Goal: Task Accomplishment & Management: Use online tool/utility

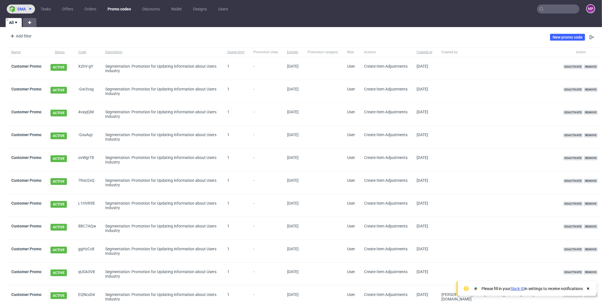
click at [25, 6] on button "sma" at bounding box center [21, 9] width 28 height 9
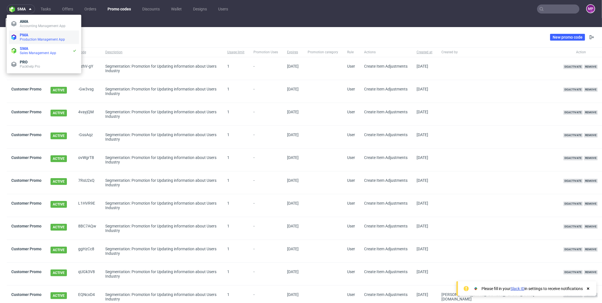
click at [32, 40] on span "Production Management App" at bounding box center [42, 40] width 45 height 4
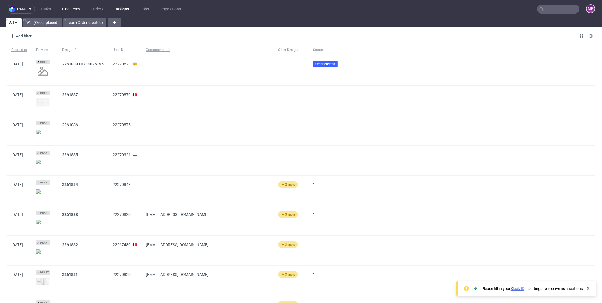
click at [70, 9] on link "Line Items" at bounding box center [71, 9] width 25 height 9
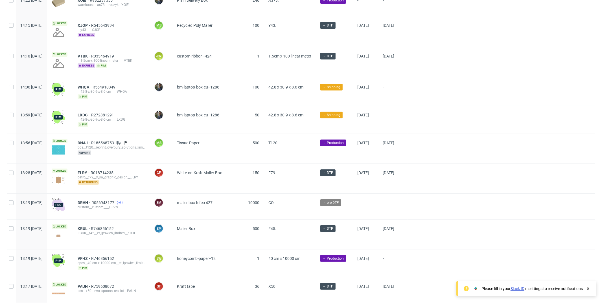
scroll to position [64, 0]
click at [91, 170] on span "ELRY" at bounding box center [84, 172] width 13 height 5
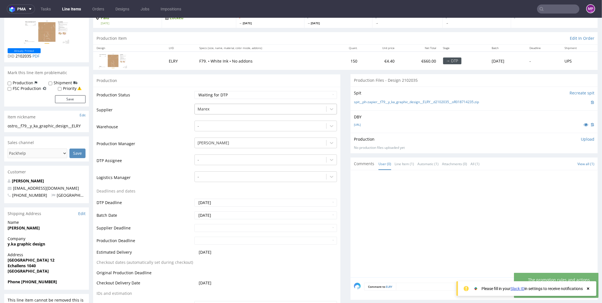
scroll to position [42, 0]
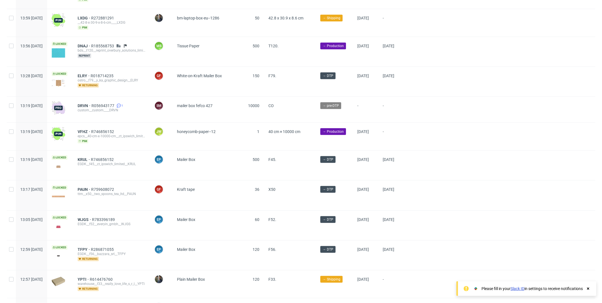
scroll to position [229, 0]
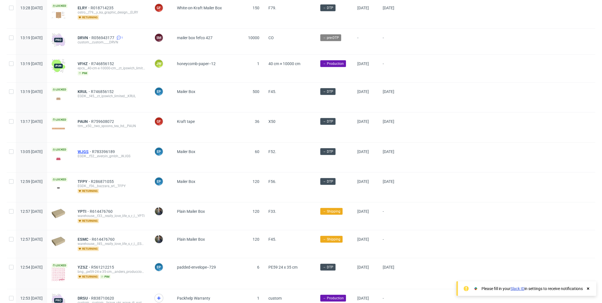
click at [92, 149] on span "WJGS" at bounding box center [85, 151] width 14 height 5
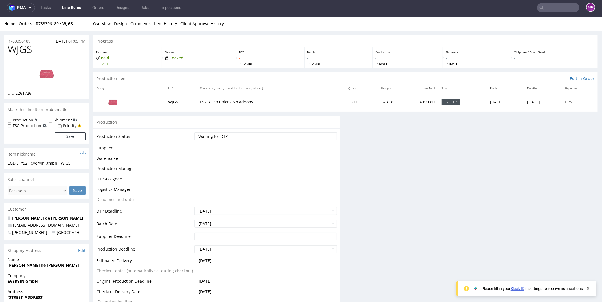
scroll to position [1, 0]
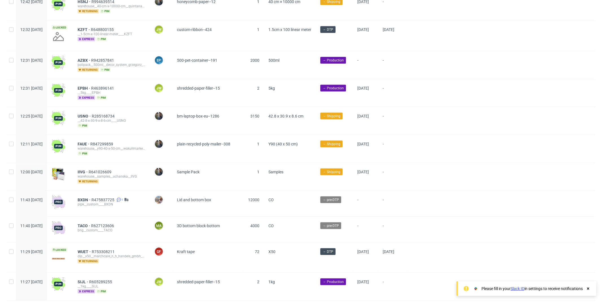
scroll to position [617, 0]
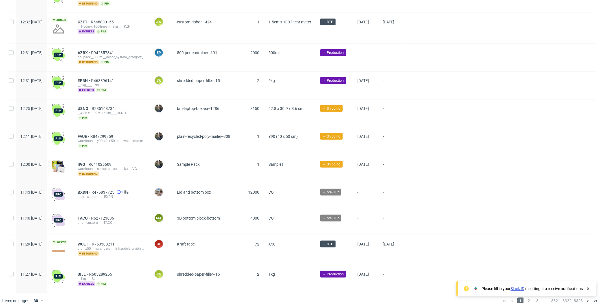
click at [588, 285] on div "Please fill in your Slack ID in settings to receive notifications" at bounding box center [532, 289] width 118 height 8
click at [588, 287] on icon at bounding box center [587, 289] width 5 height 5
click at [526, 298] on span "2" at bounding box center [528, 301] width 6 height 7
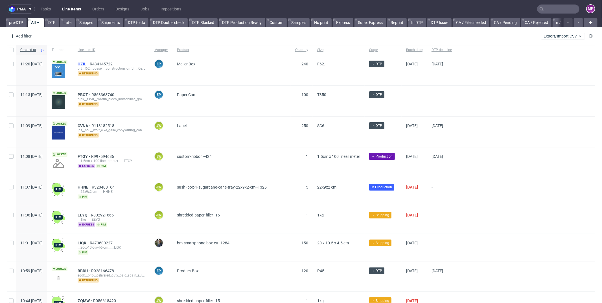
click at [90, 62] on span "OZIL" at bounding box center [84, 64] width 12 height 5
click at [547, 10] on input "text" at bounding box center [558, 9] width 42 height 9
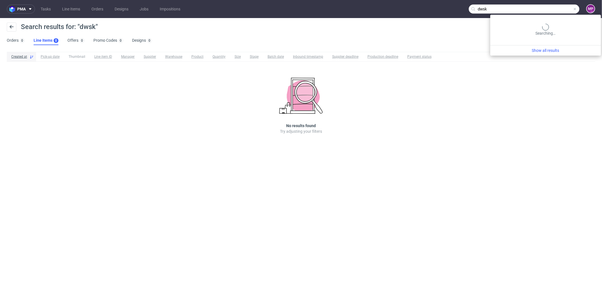
click at [560, 9] on input "dwsk" at bounding box center [524, 9] width 111 height 9
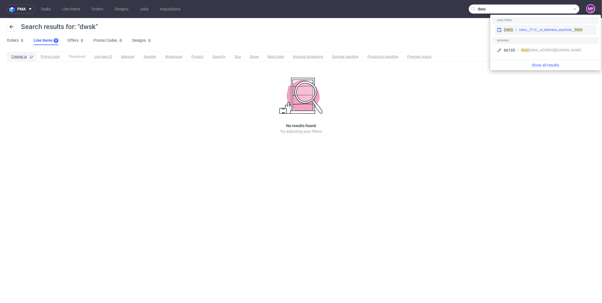
type input "dwsi"
click at [515, 26] on div "DWSI ostro__f112__ts_telimena_stachnik__ DWSI" at bounding box center [545, 30] width 102 height 10
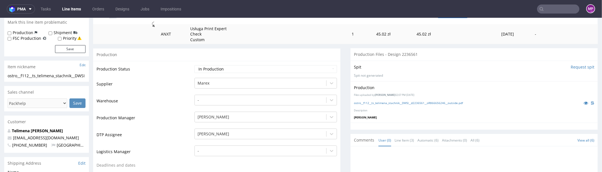
scroll to position [81, 0]
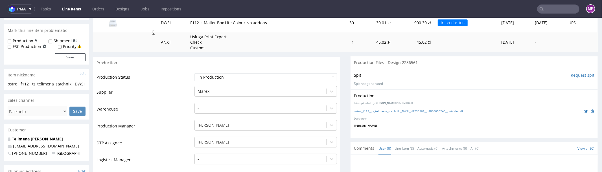
click at [570, 73] on input "Request spit" at bounding box center [582, 75] width 24 height 6
click at [570, 74] on input "Request spit" at bounding box center [582, 75] width 24 height 6
click at [578, 75] on input "Request spit" at bounding box center [582, 75] width 24 height 6
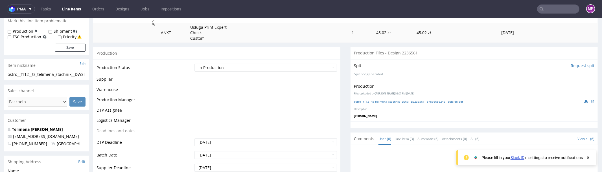
scroll to position [89, 0]
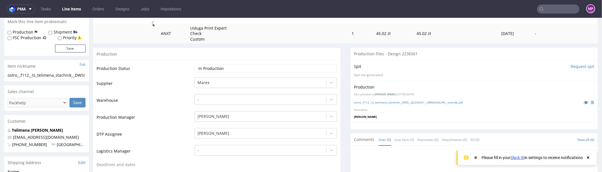
click at [576, 66] on input "Request spit" at bounding box center [582, 66] width 24 height 6
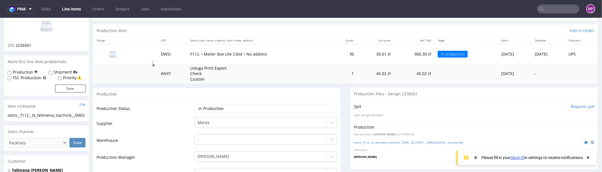
scroll to position [0, 0]
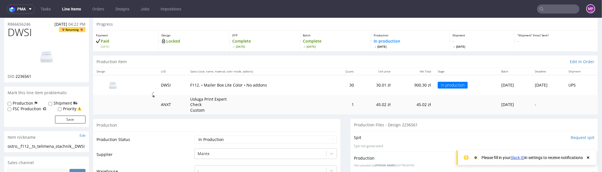
scroll to position [84, 0]
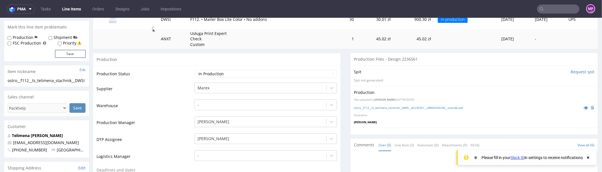
click at [578, 72] on input "Request spit" at bounding box center [582, 72] width 24 height 6
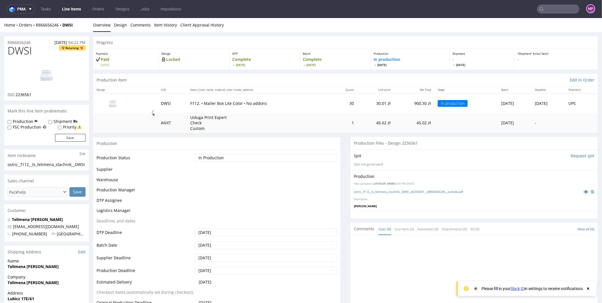
click at [573, 155] on input "Request spit" at bounding box center [582, 156] width 24 height 6
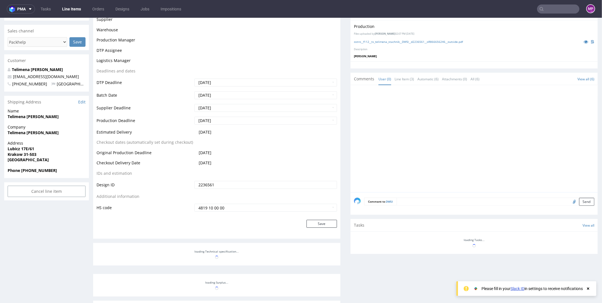
scroll to position [46, 0]
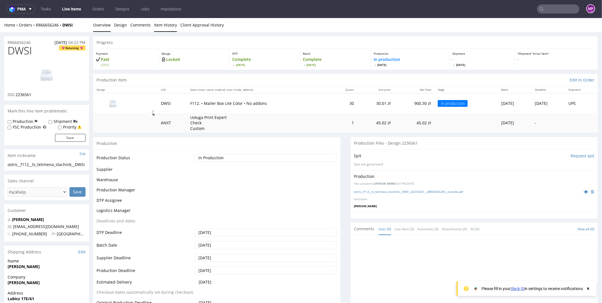
click at [162, 23] on link "Item History" at bounding box center [165, 25] width 23 height 14
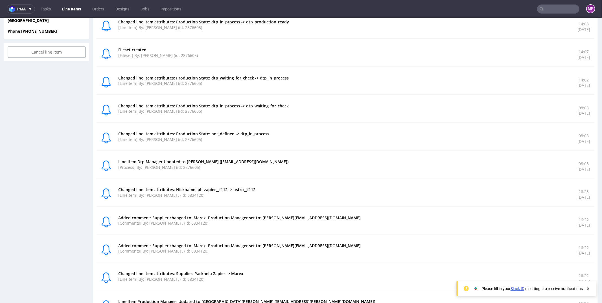
scroll to position [321, 0]
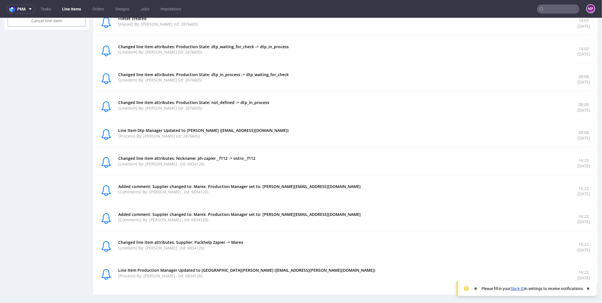
click at [509, 252] on div "Changed line item attributes: Supplier: Packhelp Zapier -> Marex [Lineitem] By:…" at bounding box center [345, 247] width 498 height 24
click at [588, 290] on use at bounding box center [588, 289] width 2 height 2
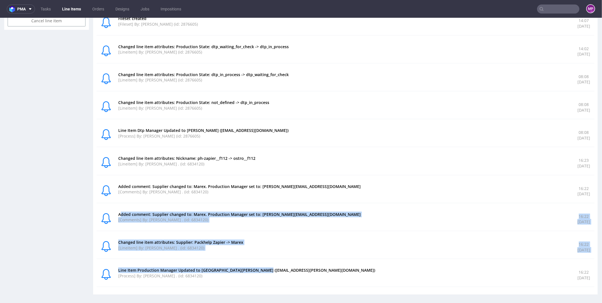
drag, startPoint x: 120, startPoint y: 214, endPoint x: 257, endPoint y: 268, distance: 146.7
click at [256, 267] on div "Changed line item attributes: Production State: dtp_production_ready -> product…" at bounding box center [345, 9] width 498 height 555
click at [257, 268] on p "Line Item Production Manager Updated to [GEOGRAPHIC_DATA][PERSON_NAME] ([EMAIL_…" at bounding box center [344, 270] width 452 height 6
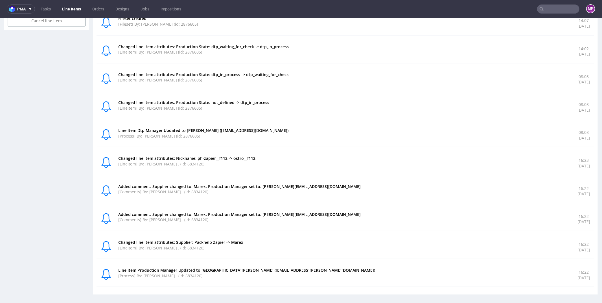
scroll to position [320, 0]
drag, startPoint x: 144, startPoint y: 272, endPoint x: 155, endPoint y: 272, distance: 11.0
click at [147, 273] on p "[Process] By: [PERSON_NAME] . (id: 6834120)" at bounding box center [344, 276] width 452 height 6
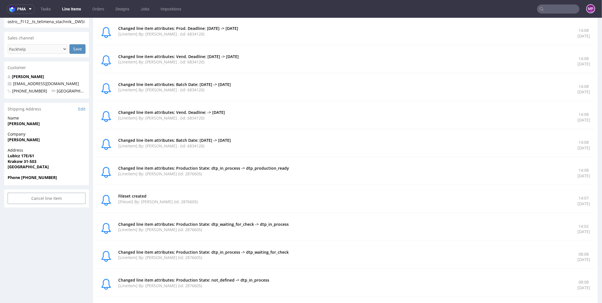
scroll to position [321, 0]
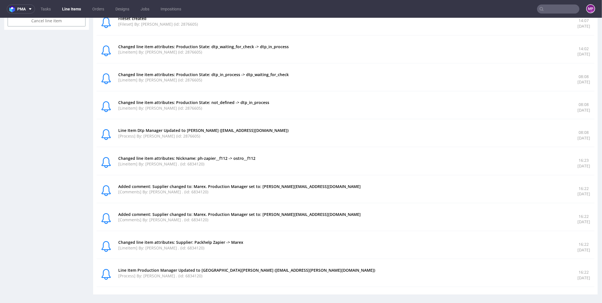
click at [192, 268] on p "Line Item Production Manager Updated to [GEOGRAPHIC_DATA][PERSON_NAME] ([EMAIL_…" at bounding box center [344, 270] width 452 height 6
drag, startPoint x: 193, startPoint y: 239, endPoint x: 223, endPoint y: 241, distance: 29.4
click at [223, 241] on p "Changed line item attributes: Supplier: Packhelp Zapier -> Marex" at bounding box center [344, 242] width 452 height 6
drag, startPoint x: 229, startPoint y: 240, endPoint x: 249, endPoint y: 238, distance: 20.1
click at [249, 239] on p "Changed line item attributes: Supplier: Packhelp Zapier -> Marex" at bounding box center [344, 242] width 452 height 6
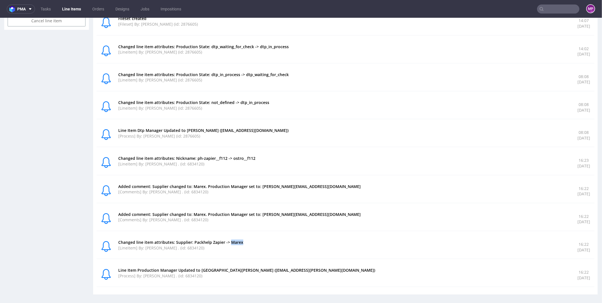
click at [249, 239] on p "Changed line item attributes: Supplier: Packhelp Zapier -> Marex" at bounding box center [344, 242] width 452 height 6
drag, startPoint x: 248, startPoint y: 237, endPoint x: 230, endPoint y: 238, distance: 17.8
click at [230, 238] on div "Changed line item attributes: Supplier: Packhelp Zapier -> Marex [Lineitem] By:…" at bounding box center [345, 247] width 498 height 24
click at [230, 239] on p "Changed line item attributes: Supplier: Packhelp Zapier -> Marex" at bounding box center [344, 242] width 452 height 6
drag, startPoint x: 230, startPoint y: 238, endPoint x: 240, endPoint y: 238, distance: 9.9
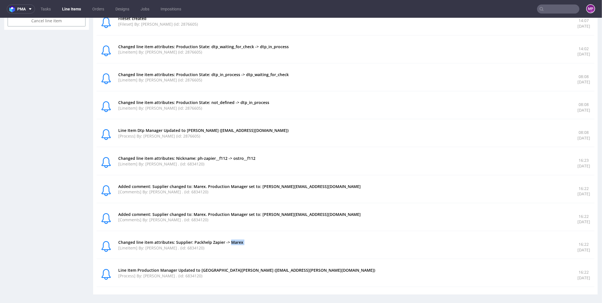
click at [240, 239] on p "Changed line item attributes: Supplier: Packhelp Zapier -> Marex" at bounding box center [344, 242] width 452 height 6
drag, startPoint x: 231, startPoint y: 240, endPoint x: 245, endPoint y: 241, distance: 14.4
click at [243, 241] on p "Changed line item attributes: Supplier: Packhelp Zapier -> Marex" at bounding box center [344, 242] width 452 height 6
click at [245, 241] on p "Changed line item attributes: Supplier: Packhelp Zapier -> Marex" at bounding box center [344, 242] width 452 height 6
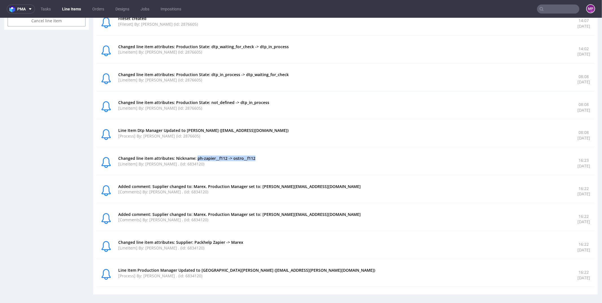
drag, startPoint x: 196, startPoint y: 155, endPoint x: 283, endPoint y: 156, distance: 87.2
click at [283, 156] on p "Changed line item attributes: Nickname: ph-zapier__f112 -> ostro__f112" at bounding box center [344, 158] width 452 height 6
drag, startPoint x: 564, startPoint y: 267, endPoint x: 593, endPoint y: 269, distance: 29.4
click at [577, 269] on p "16:22" at bounding box center [583, 272] width 13 height 6
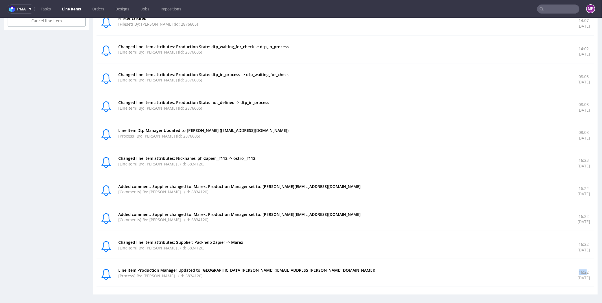
scroll to position [0, 0]
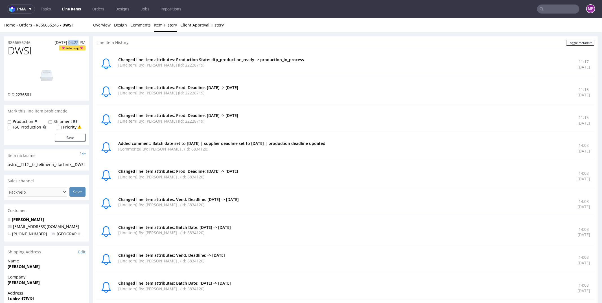
drag, startPoint x: 68, startPoint y: 41, endPoint x: 78, endPoint y: 41, distance: 9.9
click at [78, 41] on span "04:22 PM" at bounding box center [76, 41] width 17 height 5
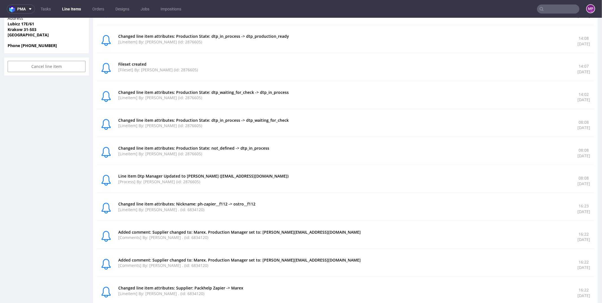
scroll to position [321, 0]
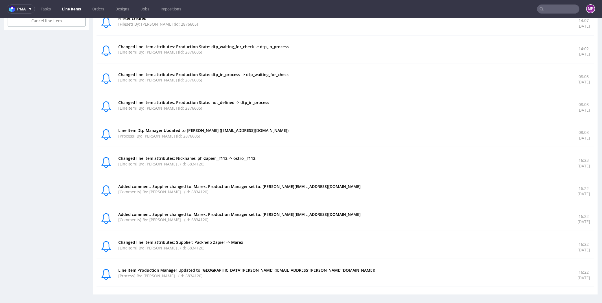
click at [259, 250] on div "Changed line item attributes: Supplier: Packhelp Zapier -> Marex [Lineitem] By:…" at bounding box center [344, 246] width 452 height 15
drag, startPoint x: 251, startPoint y: 241, endPoint x: 193, endPoint y: 240, distance: 58.1
click at [193, 240] on p "Changed line item attributes: Supplier: Packhelp Zapier -> Marex" at bounding box center [344, 242] width 452 height 6
drag, startPoint x: 193, startPoint y: 240, endPoint x: 264, endPoint y: 246, distance: 70.7
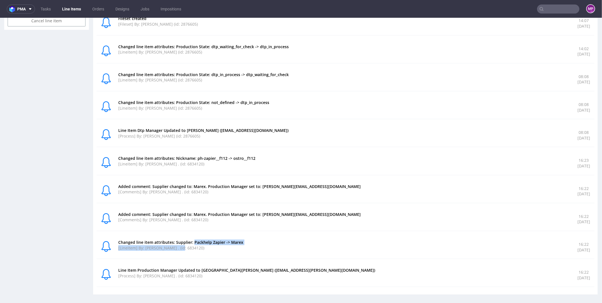
click at [264, 246] on div "Changed line item attributes: Supplier: Packhelp Zapier -> Marex [Lineitem] By:…" at bounding box center [344, 246] width 452 height 15
click at [264, 246] on p "[Lineitem] By: [PERSON_NAME] . (id: 6834120)" at bounding box center [344, 248] width 452 height 6
drag, startPoint x: 192, startPoint y: 241, endPoint x: 223, endPoint y: 241, distance: 30.5
click at [223, 241] on p "Changed line item attributes: Supplier: Packhelp Zapier -> Marex" at bounding box center [344, 242] width 452 height 6
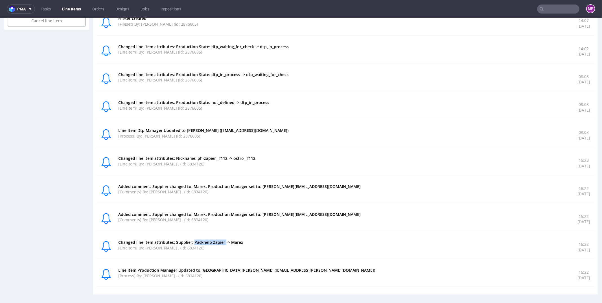
drag, startPoint x: 223, startPoint y: 241, endPoint x: 192, endPoint y: 239, distance: 30.6
click at [192, 239] on p "Changed line item attributes: Supplier: Packhelp Zapier -> Marex" at bounding box center [344, 242] width 452 height 6
drag, startPoint x: 192, startPoint y: 239, endPoint x: 250, endPoint y: 240, distance: 57.5
click at [250, 240] on p "Changed line item attributes: Supplier: Packhelp Zapier -> Marex" at bounding box center [344, 242] width 452 height 6
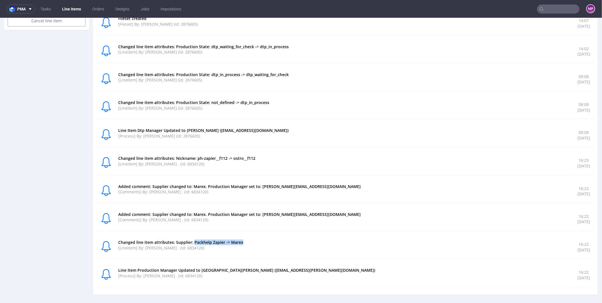
click at [250, 240] on p "Changed line item attributes: Supplier: Packhelp Zapier -> Marex" at bounding box center [344, 242] width 452 height 6
click at [147, 105] on p "[Lineitem] By: [PERSON_NAME] (id: 2876605)" at bounding box center [344, 108] width 452 height 6
drag, startPoint x: 145, startPoint y: 105, endPoint x: 174, endPoint y: 107, distance: 29.1
click at [174, 107] on p "[Lineitem] By: [PERSON_NAME] (id: 2876605)" at bounding box center [344, 108] width 452 height 6
drag, startPoint x: 117, startPoint y: 129, endPoint x: 215, endPoint y: 130, distance: 98.2
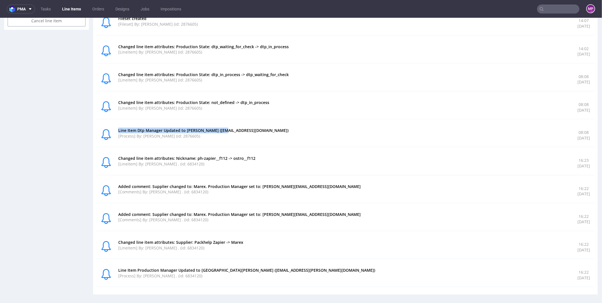
click at [216, 130] on div "Line Item Dtp Manager Updated to [PERSON_NAME] ([EMAIL_ADDRESS][DOMAIN_NAME]) […" at bounding box center [345, 134] width 489 height 15
click at [215, 130] on p "Line Item Dtp Manager Updated to [PERSON_NAME] ([EMAIL_ADDRESS][DOMAIN_NAME])" at bounding box center [344, 130] width 452 height 6
drag, startPoint x: 220, startPoint y: 129, endPoint x: 280, endPoint y: 131, distance: 60.7
click at [280, 131] on p "Line Item Dtp Manager Updated to [PERSON_NAME] ([EMAIL_ADDRESS][DOMAIN_NAME])" at bounding box center [344, 130] width 452 height 6
click at [281, 131] on p "Line Item Dtp Manager Updated to [PERSON_NAME] ([EMAIL_ADDRESS][DOMAIN_NAME])" at bounding box center [344, 130] width 452 height 6
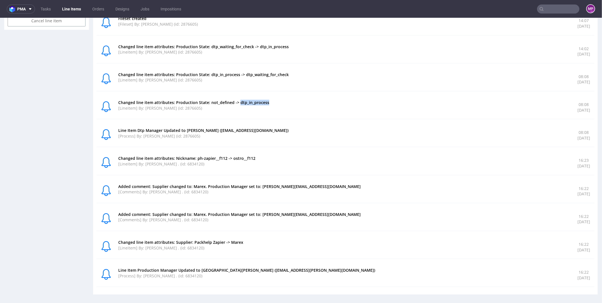
drag, startPoint x: 273, startPoint y: 100, endPoint x: 238, endPoint y: 100, distance: 35.3
click at [238, 100] on p "Changed line item attributes: Production State: not_defined -> dtp_in_process" at bounding box center [344, 103] width 452 height 6
drag, startPoint x: 238, startPoint y: 100, endPoint x: 276, endPoint y: 100, distance: 38.4
click at [276, 100] on p "Changed line item attributes: Production State: not_defined -> dtp_in_process" at bounding box center [344, 103] width 452 height 6
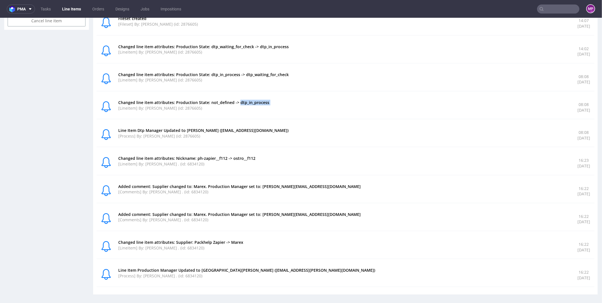
click at [276, 100] on p "Changed line item attributes: Production State: not_defined -> dtp_in_process" at bounding box center [344, 103] width 452 height 6
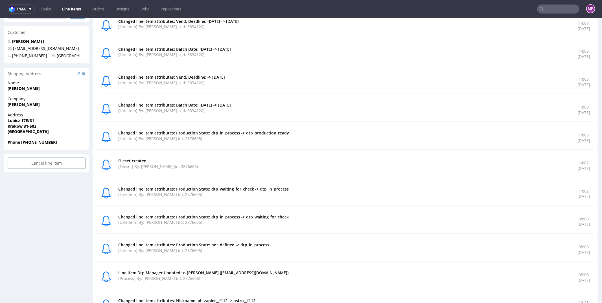
scroll to position [0, 0]
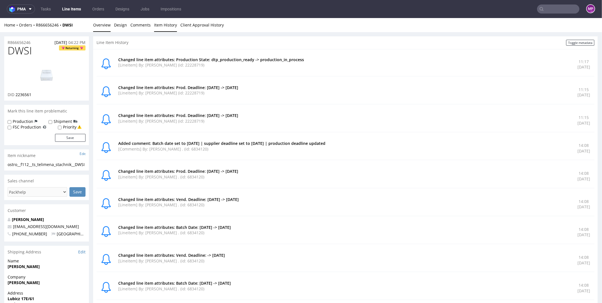
click at [104, 27] on link "Overview" at bounding box center [101, 25] width 17 height 14
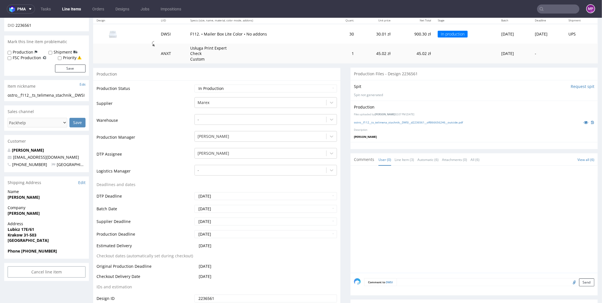
scroll to position [74, 0]
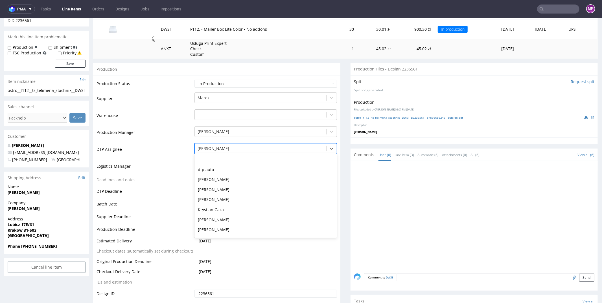
click at [217, 148] on div at bounding box center [260, 148] width 126 height 7
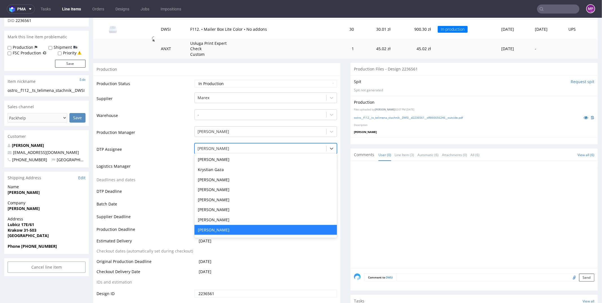
click at [172, 144] on td "DTP Assignee" at bounding box center [144, 150] width 96 height 17
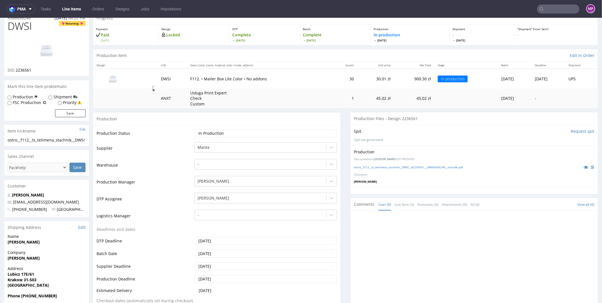
scroll to position [0, 0]
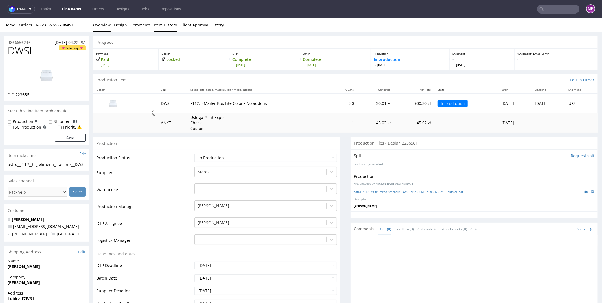
click at [159, 21] on link "Item History" at bounding box center [165, 25] width 23 height 14
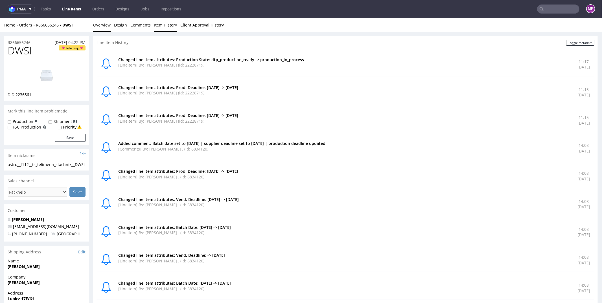
click at [104, 26] on link "Overview" at bounding box center [101, 25] width 17 height 14
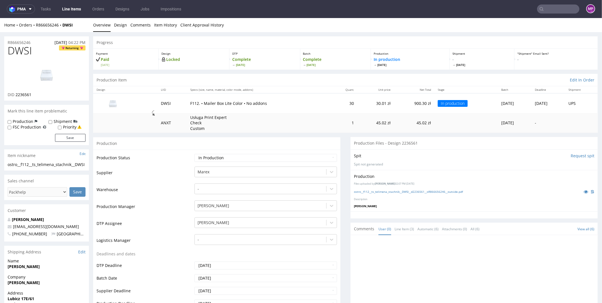
scroll to position [43, 0]
click at [529, 158] on div "Spit Request spit Spit not generated" at bounding box center [473, 159] width 247 height 21
click at [576, 155] on input "Request spit" at bounding box center [582, 156] width 24 height 6
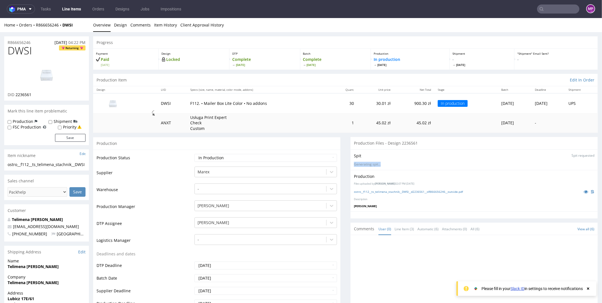
drag, startPoint x: 347, startPoint y: 164, endPoint x: 385, endPoint y: 164, distance: 37.8
click at [385, 164] on p "Generating spit..." at bounding box center [474, 164] width 240 height 5
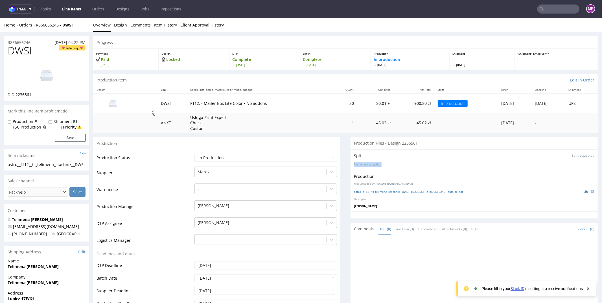
click at [384, 164] on p "Generating spit..." at bounding box center [474, 164] width 240 height 5
drag, startPoint x: 384, startPoint y: 164, endPoint x: 345, endPoint y: 162, distance: 38.4
drag, startPoint x: 345, startPoint y: 162, endPoint x: 393, endPoint y: 162, distance: 47.4
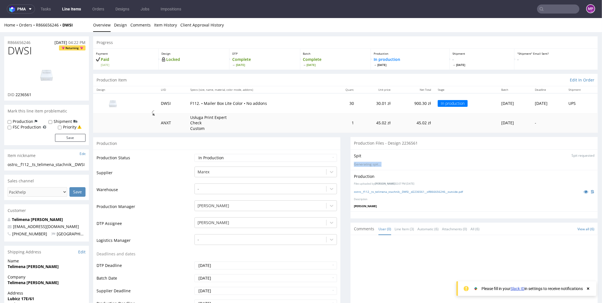
click at [393, 162] on p "Generating spit..." at bounding box center [474, 164] width 240 height 5
drag, startPoint x: 393, startPoint y: 162, endPoint x: 349, endPoint y: 153, distance: 44.8
click at [350, 153] on div "Spit Spit requested Generating spit..." at bounding box center [473, 159] width 247 height 21
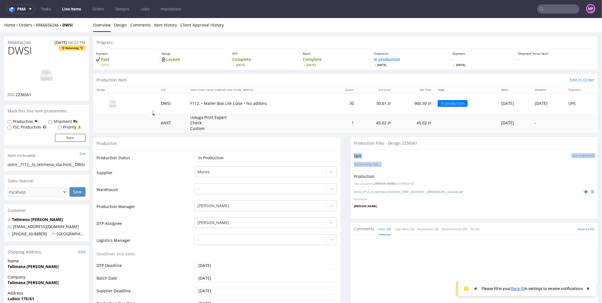
drag, startPoint x: 349, startPoint y: 153, endPoint x: 385, endPoint y: 167, distance: 39.2
click at [385, 167] on div "Spit Spit requested Generating spit..." at bounding box center [473, 159] width 247 height 21
drag, startPoint x: 384, startPoint y: 163, endPoint x: 351, endPoint y: 157, distance: 33.7
click at [351, 157] on div "Spit Spit requested Generating spit..." at bounding box center [473, 159] width 247 height 21
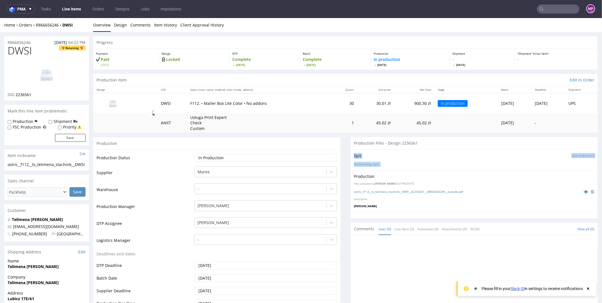
click at [354, 157] on p "Spit" at bounding box center [357, 156] width 7 height 6
drag, startPoint x: 351, startPoint y: 157, endPoint x: 379, endPoint y: 168, distance: 29.8
click at [379, 168] on div "Spit Spit requested Generating spit..." at bounding box center [473, 159] width 247 height 21
drag, startPoint x: 385, startPoint y: 169, endPoint x: 352, endPoint y: 156, distance: 35.6
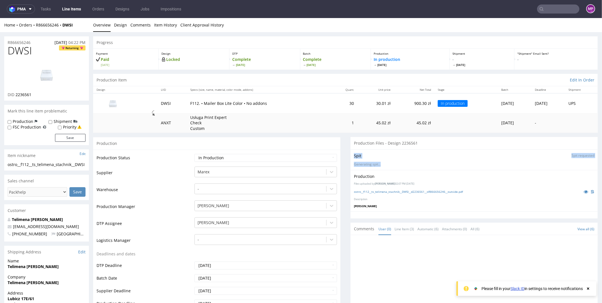
click at [352, 156] on div "Spit Spit requested Generating spit..." at bounding box center [473, 159] width 247 height 21
click at [354, 156] on p "Spit" at bounding box center [357, 156] width 7 height 6
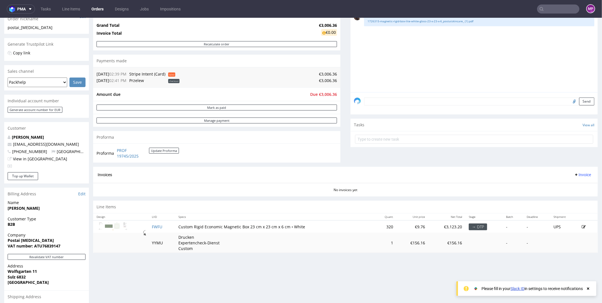
scroll to position [76, 0]
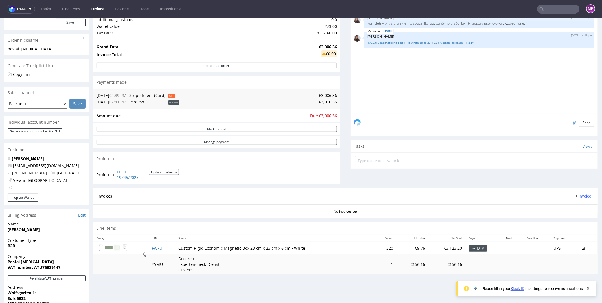
click at [171, 94] on td "failed" at bounding box center [174, 95] width 14 height 7
click at [175, 94] on span "failed" at bounding box center [171, 96] width 7 height 4
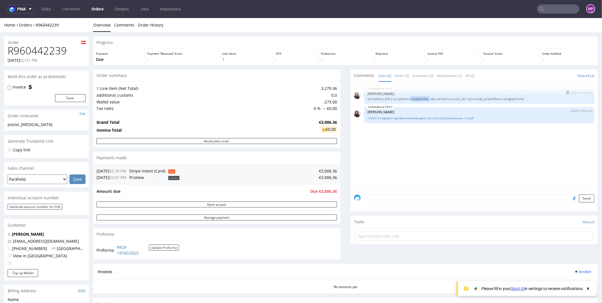
drag, startPoint x: 408, startPoint y: 98, endPoint x: 430, endPoint y: 99, distance: 21.4
click at [429, 99] on p "kompletny plik z projektem z załącznika, aby zarówno przód, jak i tył zostały p…" at bounding box center [478, 98] width 223 height 4
click at [430, 99] on p "kompletny plik z projektem z załącznika, aby zarówno przód, jak i tył zostały p…" at bounding box center [478, 98] width 223 height 4
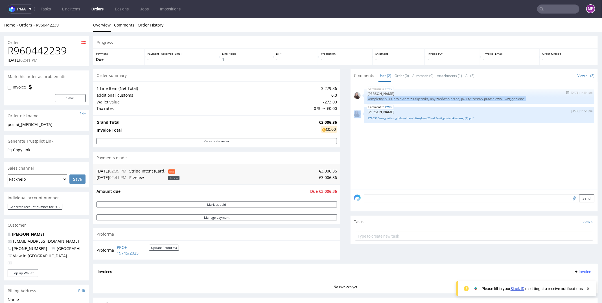
click at [435, 100] on p "kompletny plik z projektem z załącznika, aby zarówno przód, jak i tył zostały p…" at bounding box center [478, 98] width 223 height 4
